Goal: Task Accomplishment & Management: Manage account settings

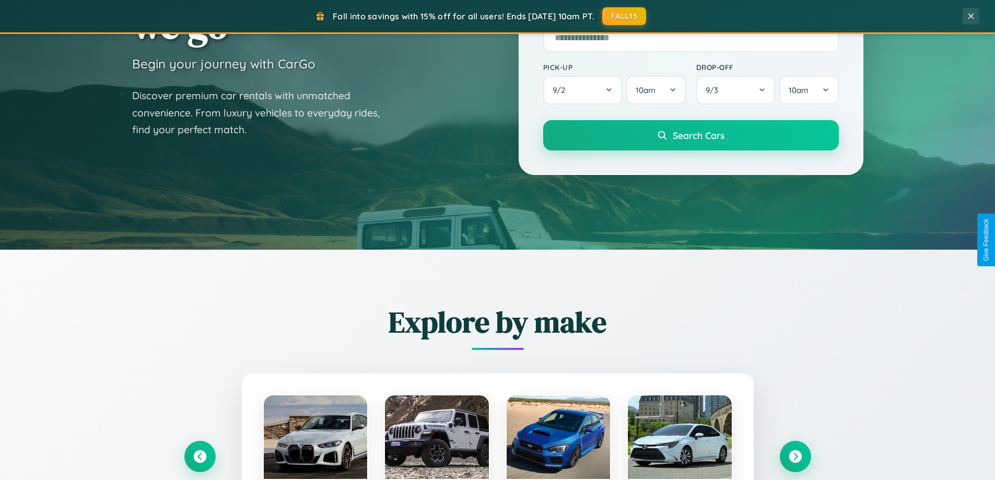
scroll to position [450, 0]
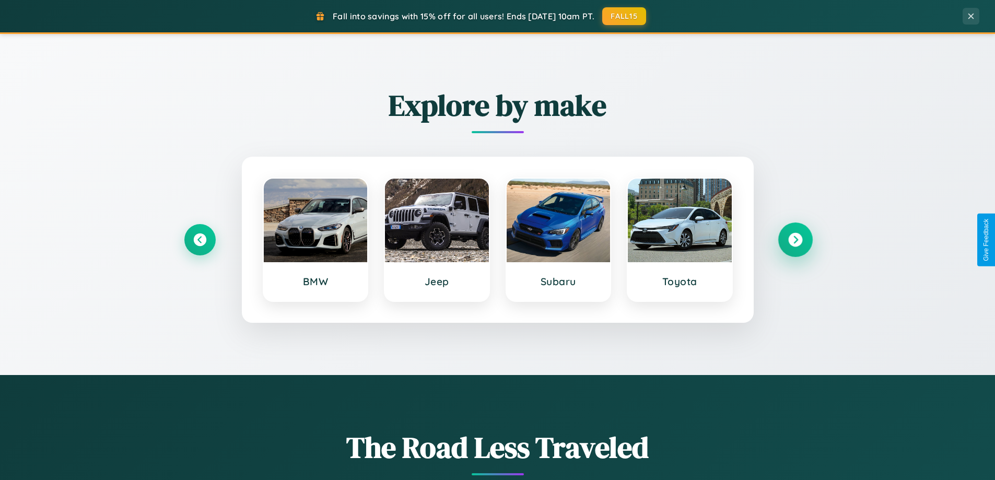
click at [795, 240] on icon at bounding box center [795, 240] width 14 height 14
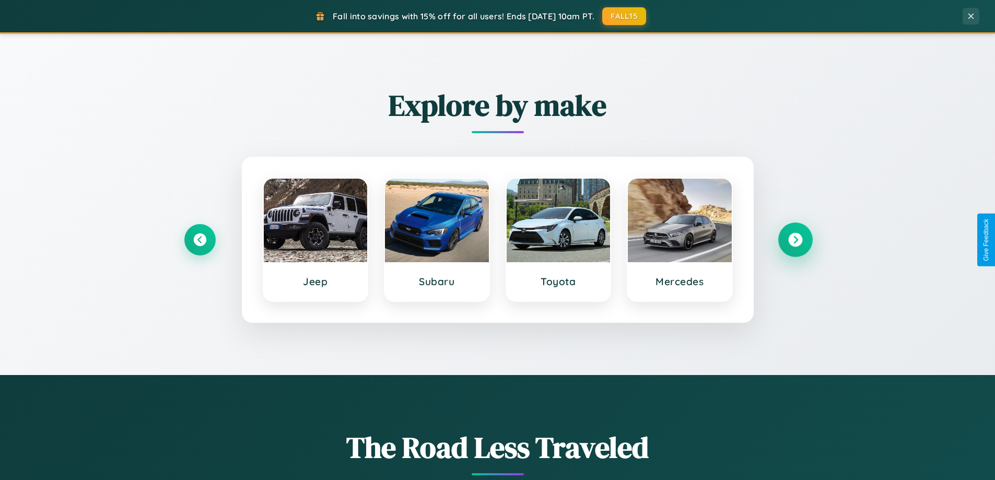
click at [795, 240] on icon at bounding box center [795, 240] width 14 height 14
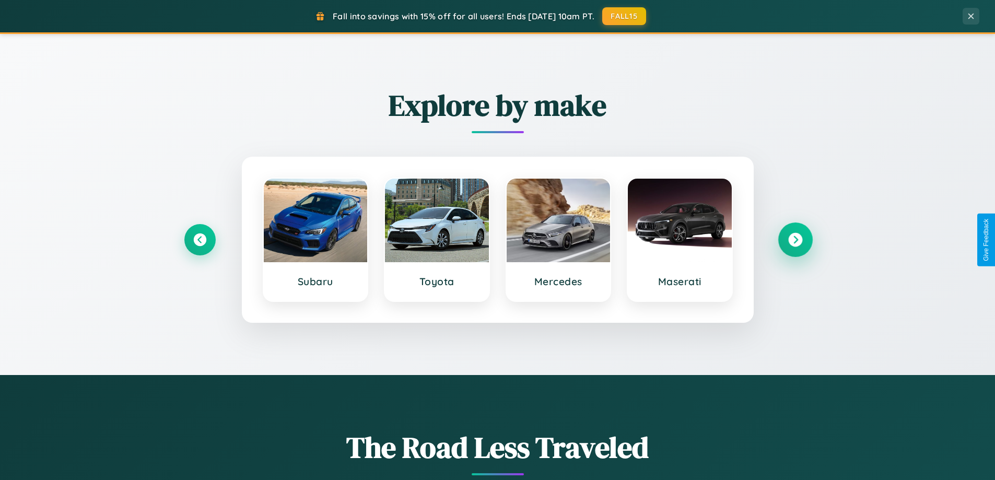
click at [795, 240] on icon at bounding box center [795, 240] width 14 height 14
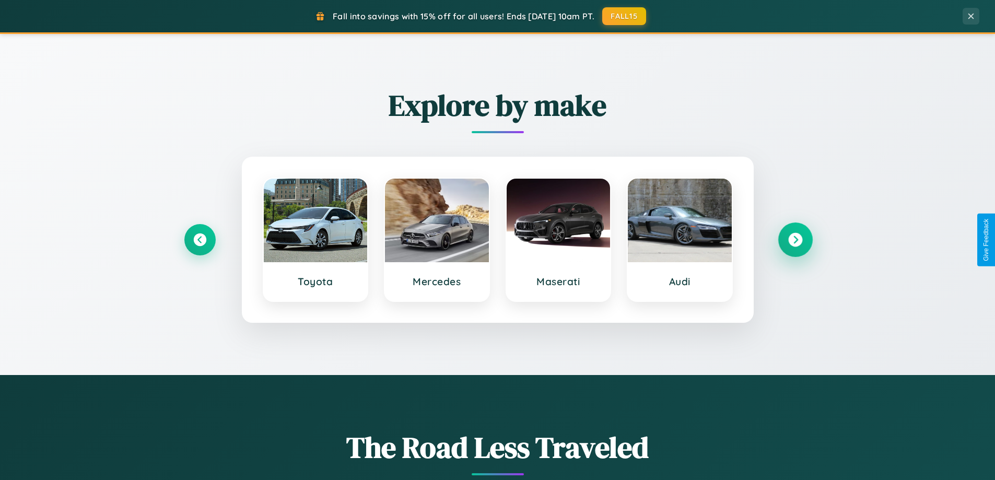
click at [795, 240] on icon at bounding box center [795, 240] width 14 height 14
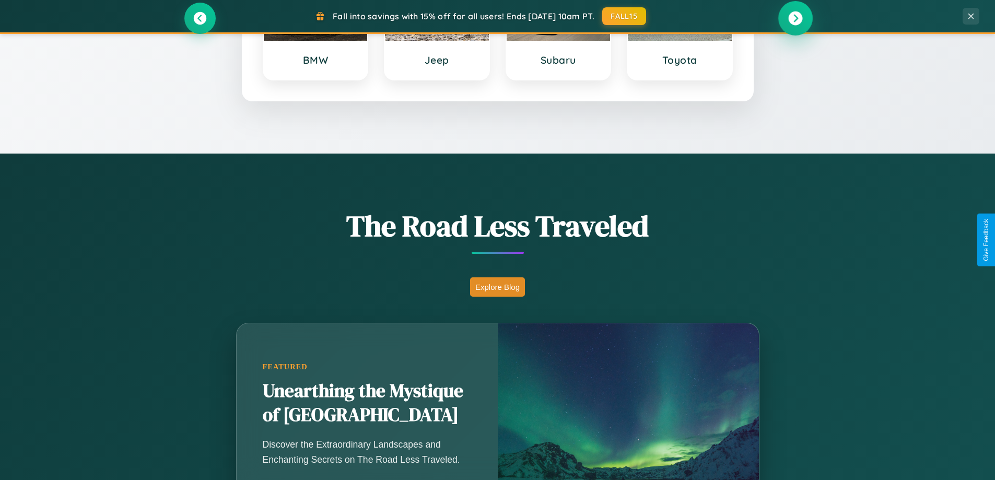
scroll to position [2010, 0]
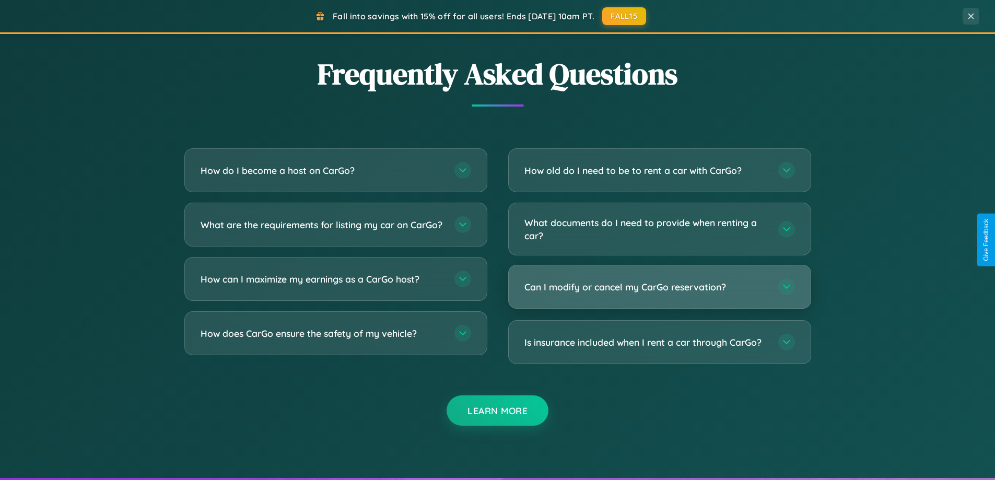
click at [659, 287] on h3 "Can I modify or cancel my CarGo reservation?" at bounding box center [645, 286] width 243 height 13
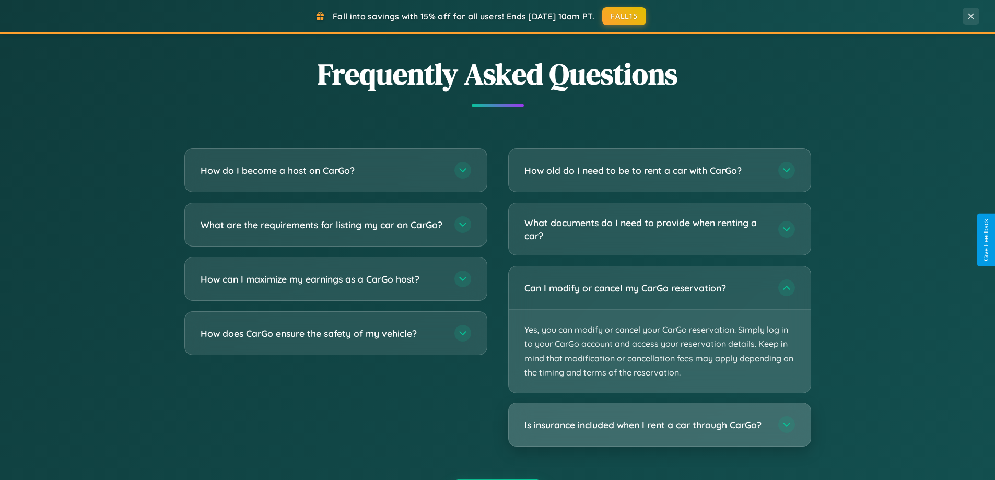
click at [659, 425] on h3 "Is insurance included when I rent a car through CarGo?" at bounding box center [645, 424] width 243 height 13
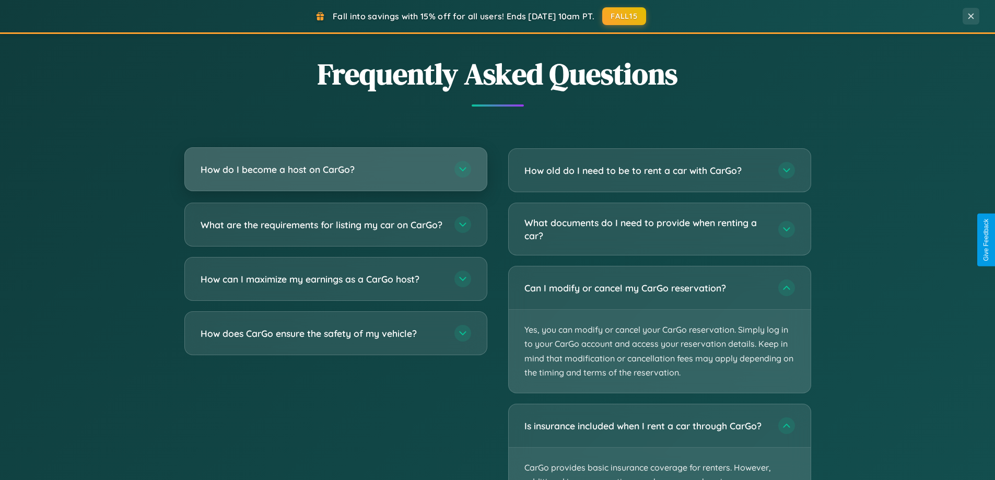
click at [335, 170] on h3 "How do I become a host on CarGo?" at bounding box center [322, 169] width 243 height 13
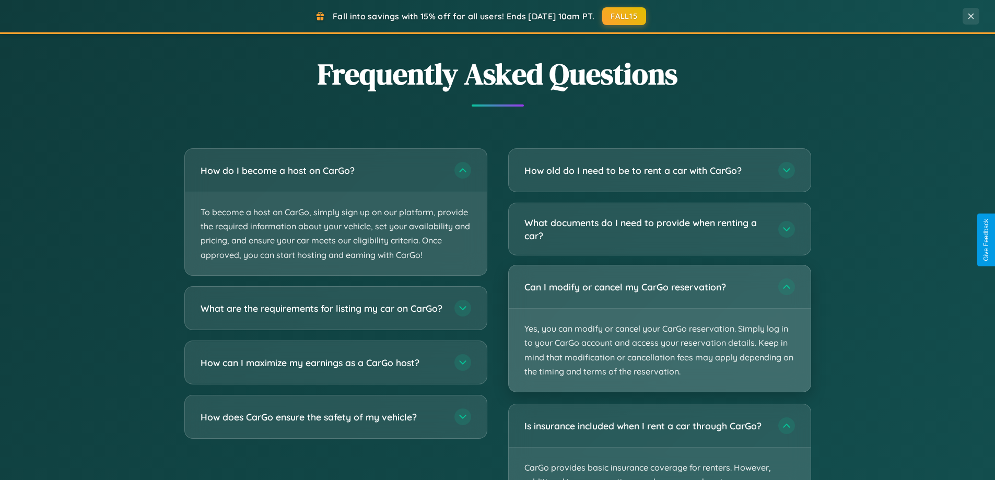
click at [659, 330] on p "Yes, you can modify or cancel your CarGo reservation. Simply log in to your Car…" at bounding box center [660, 350] width 302 height 83
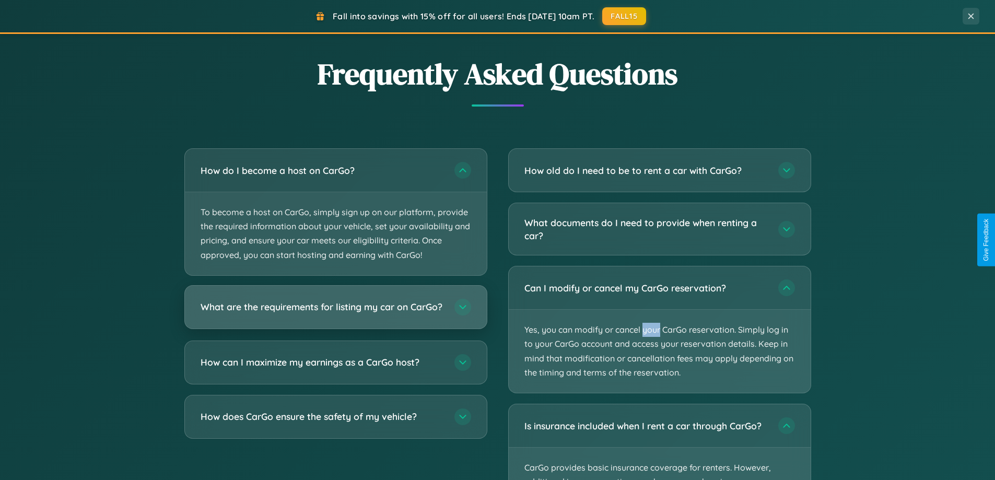
click at [335, 312] on h3 "What are the requirements for listing my car on CarGo?" at bounding box center [322, 306] width 243 height 13
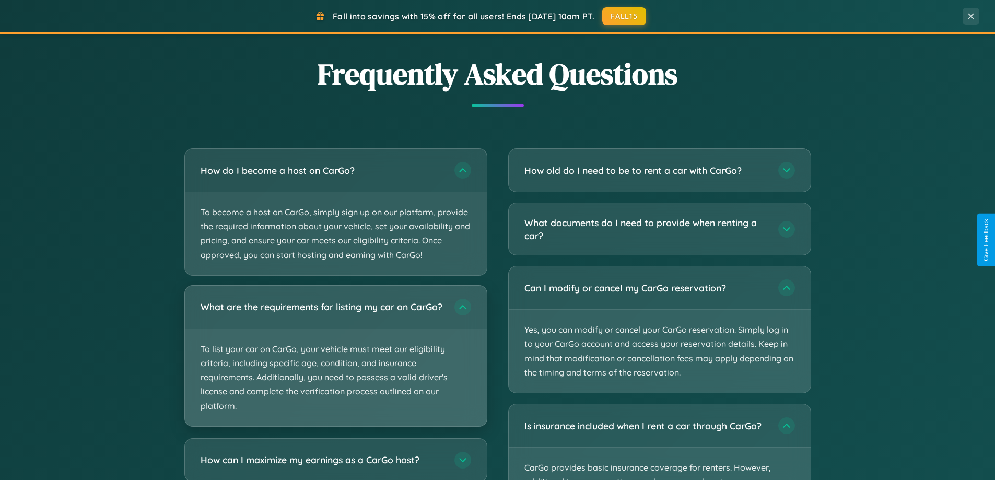
click at [335, 360] on p "To list your car on CarGo, your vehicle must meet our eligibility criteria, inc…" at bounding box center [336, 377] width 302 height 97
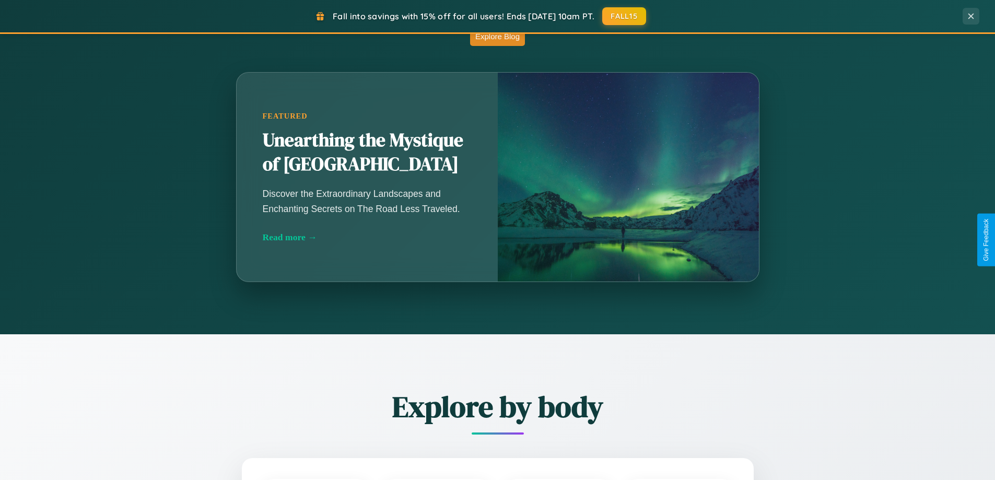
scroll to position [0, 0]
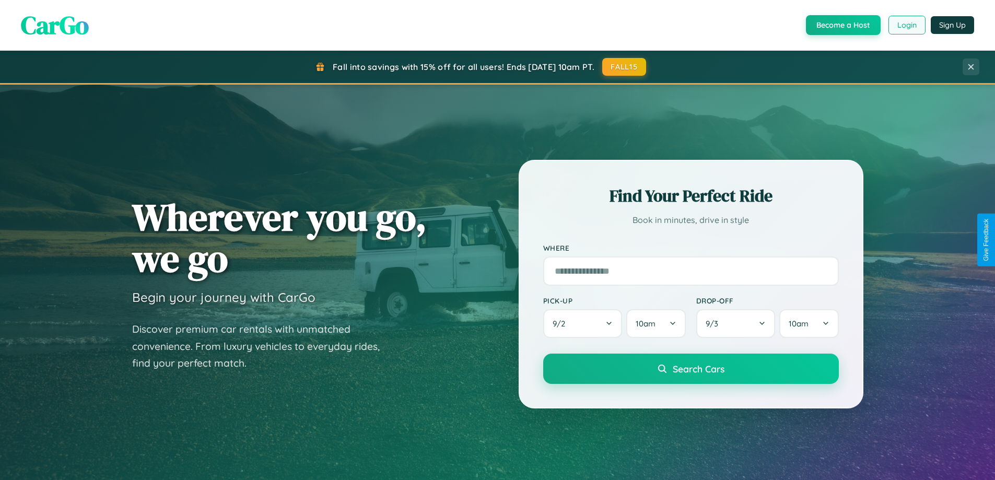
click at [906, 25] on button "Login" at bounding box center [906, 25] width 37 height 19
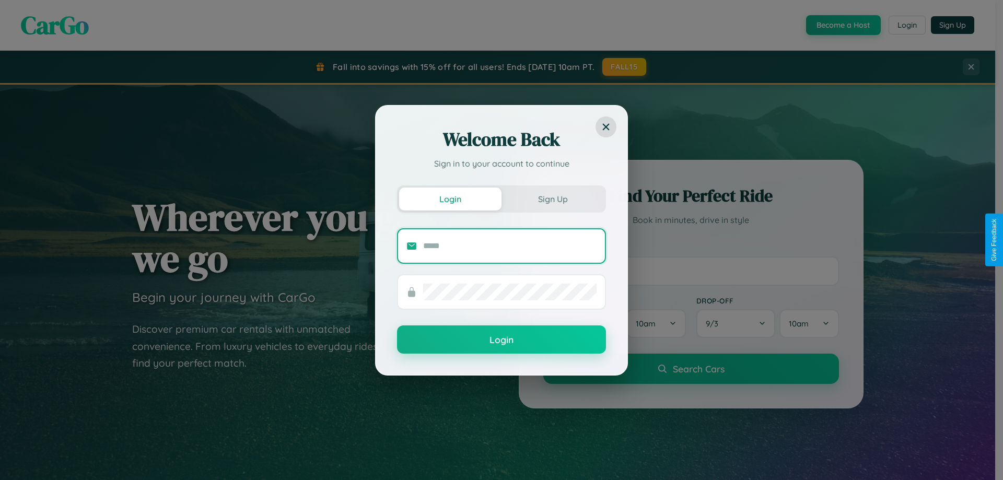
click at [510, 245] on input "text" at bounding box center [509, 246] width 173 height 17
type input "**********"
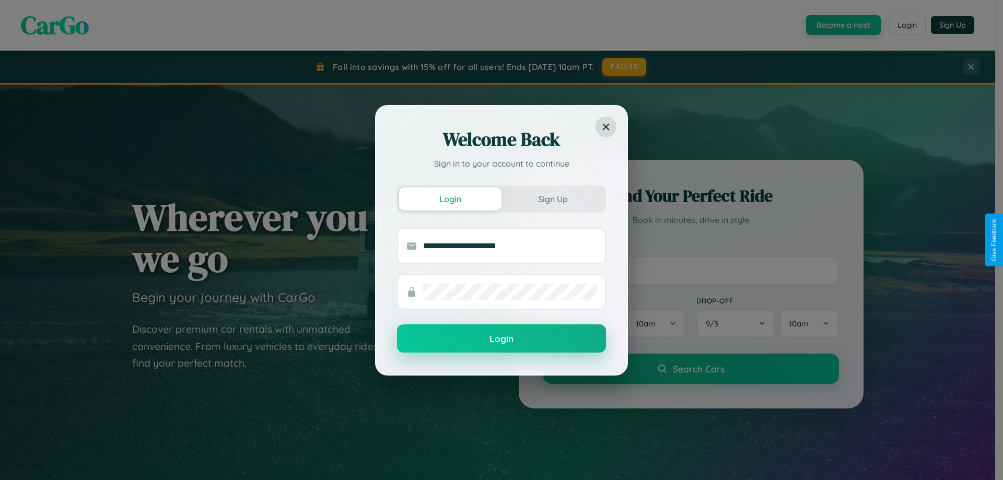
click at [501, 339] on button "Login" at bounding box center [501, 338] width 209 height 28
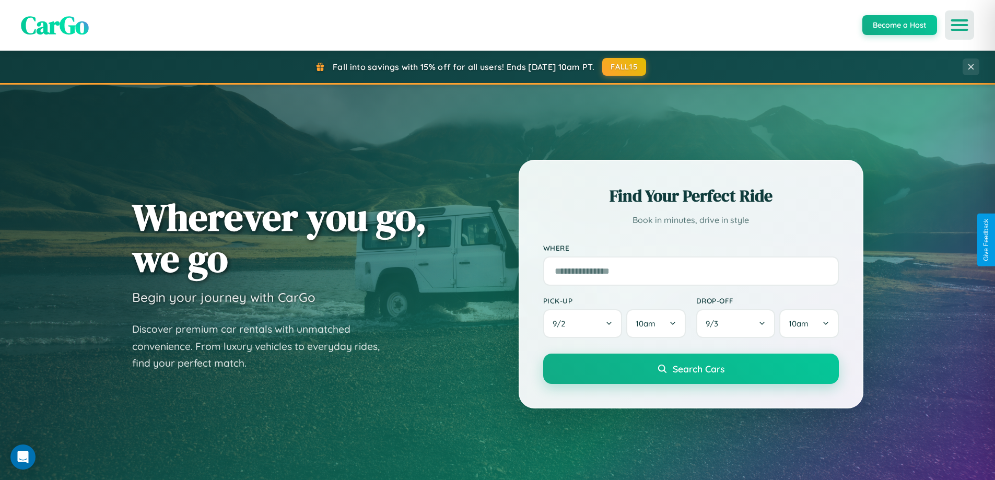
click at [959, 25] on icon "Open menu" at bounding box center [959, 24] width 15 height 9
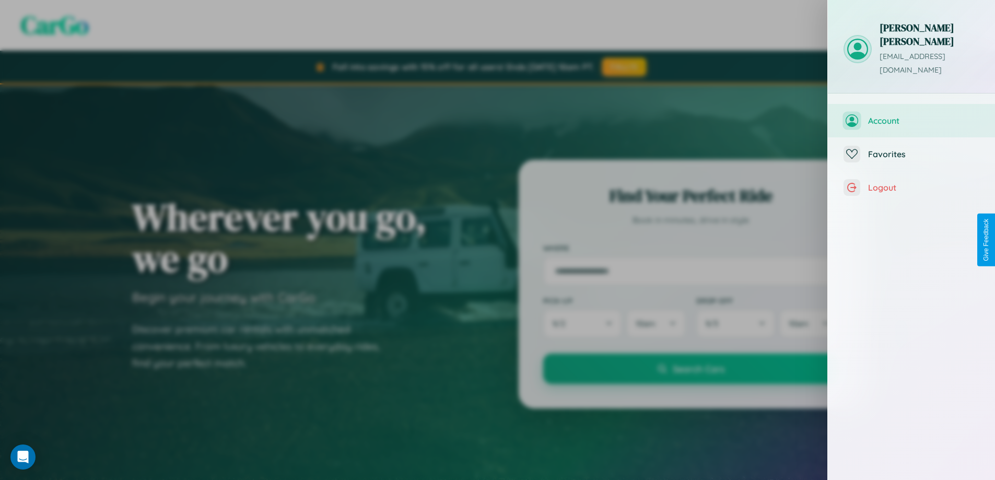
click at [911, 115] on span "Account" at bounding box center [923, 120] width 111 height 10
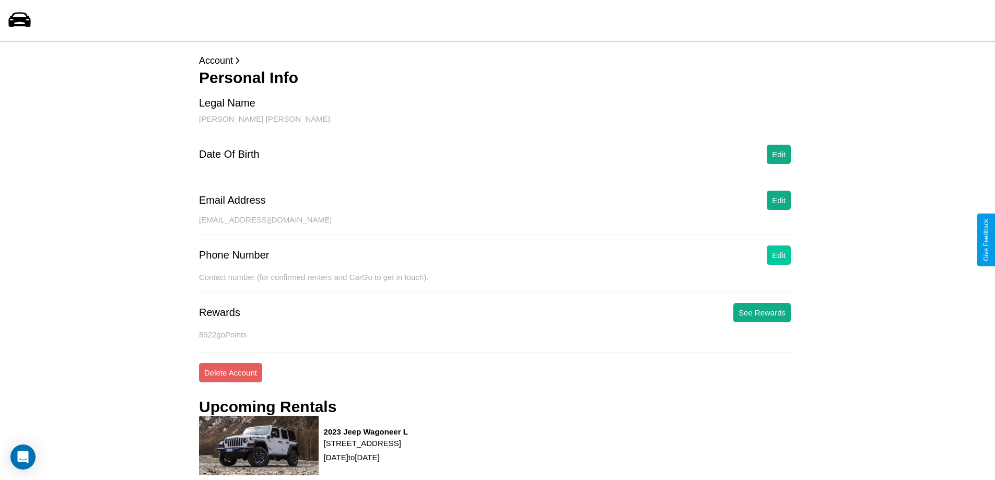
click at [779, 255] on button "Edit" at bounding box center [779, 254] width 24 height 19
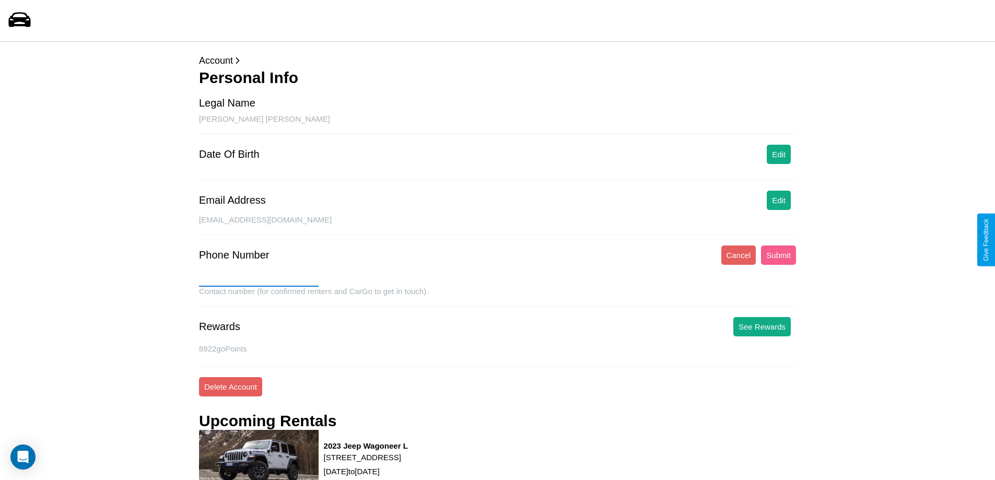
click at [259, 278] on input "text" at bounding box center [259, 278] width 120 height 17
type input "**********"
click at [778, 255] on button "Submit" at bounding box center [778, 254] width 35 height 19
